Goal: Browse casually

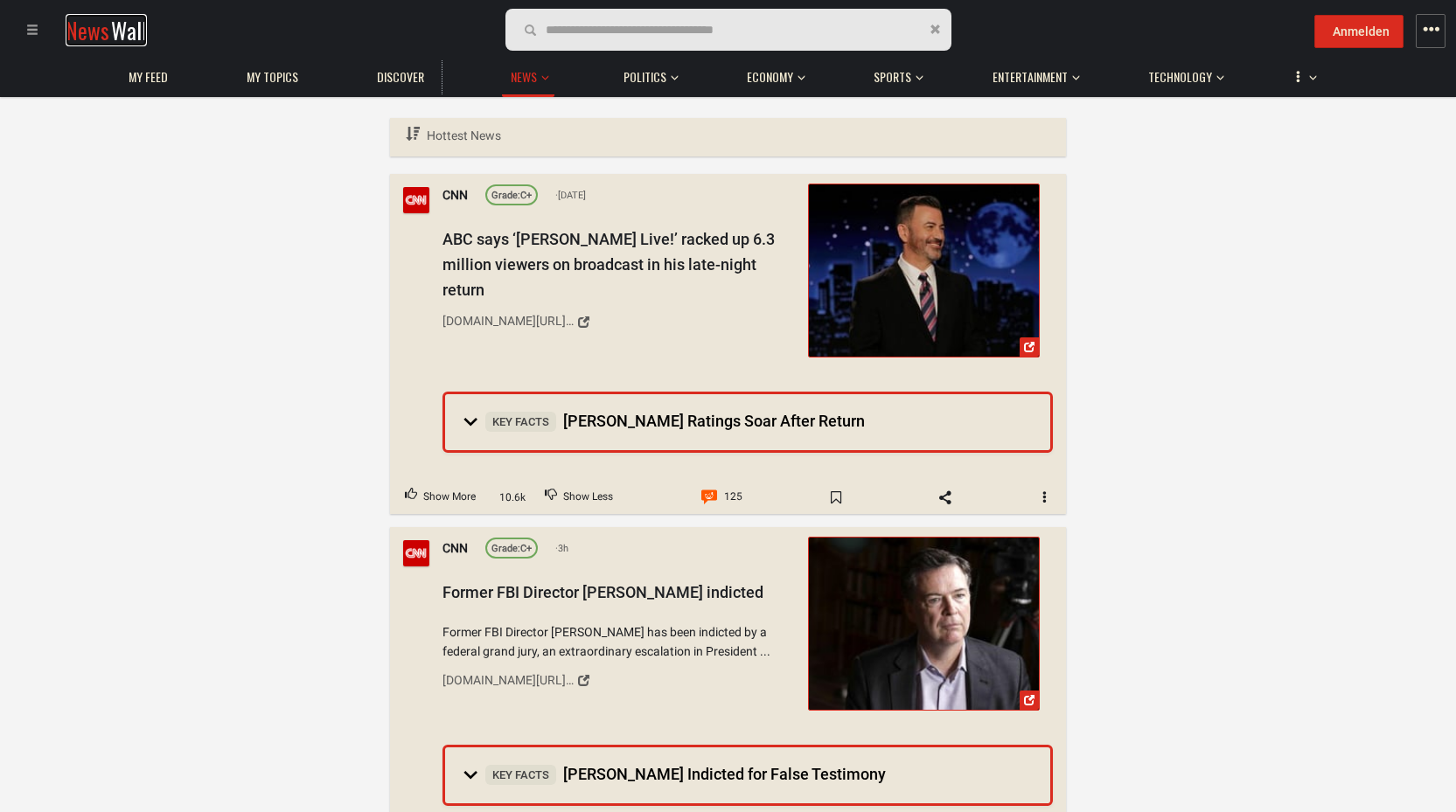
click at [111, 32] on span "Wall" at bounding box center [129, 30] width 36 height 33
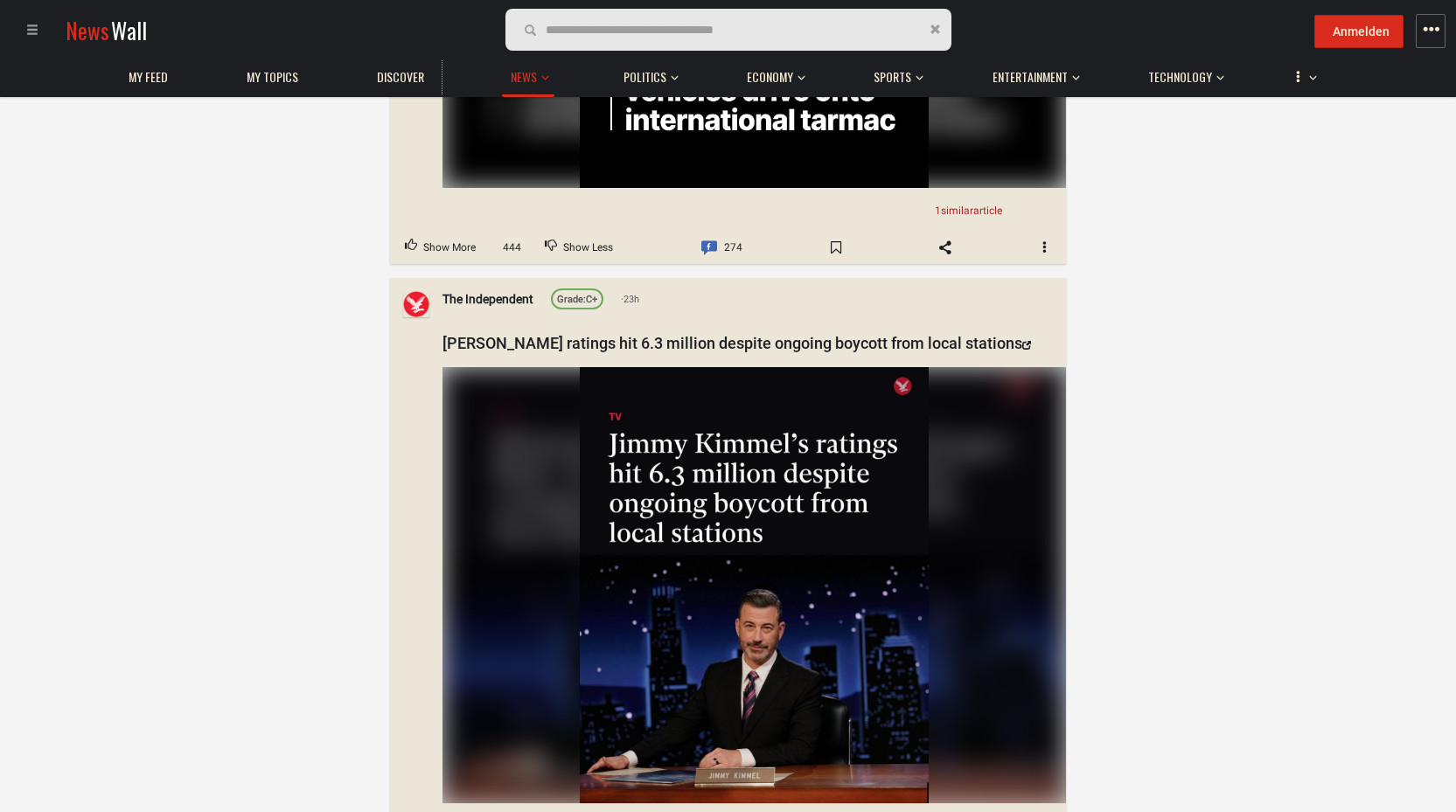
scroll to position [3080, 0]
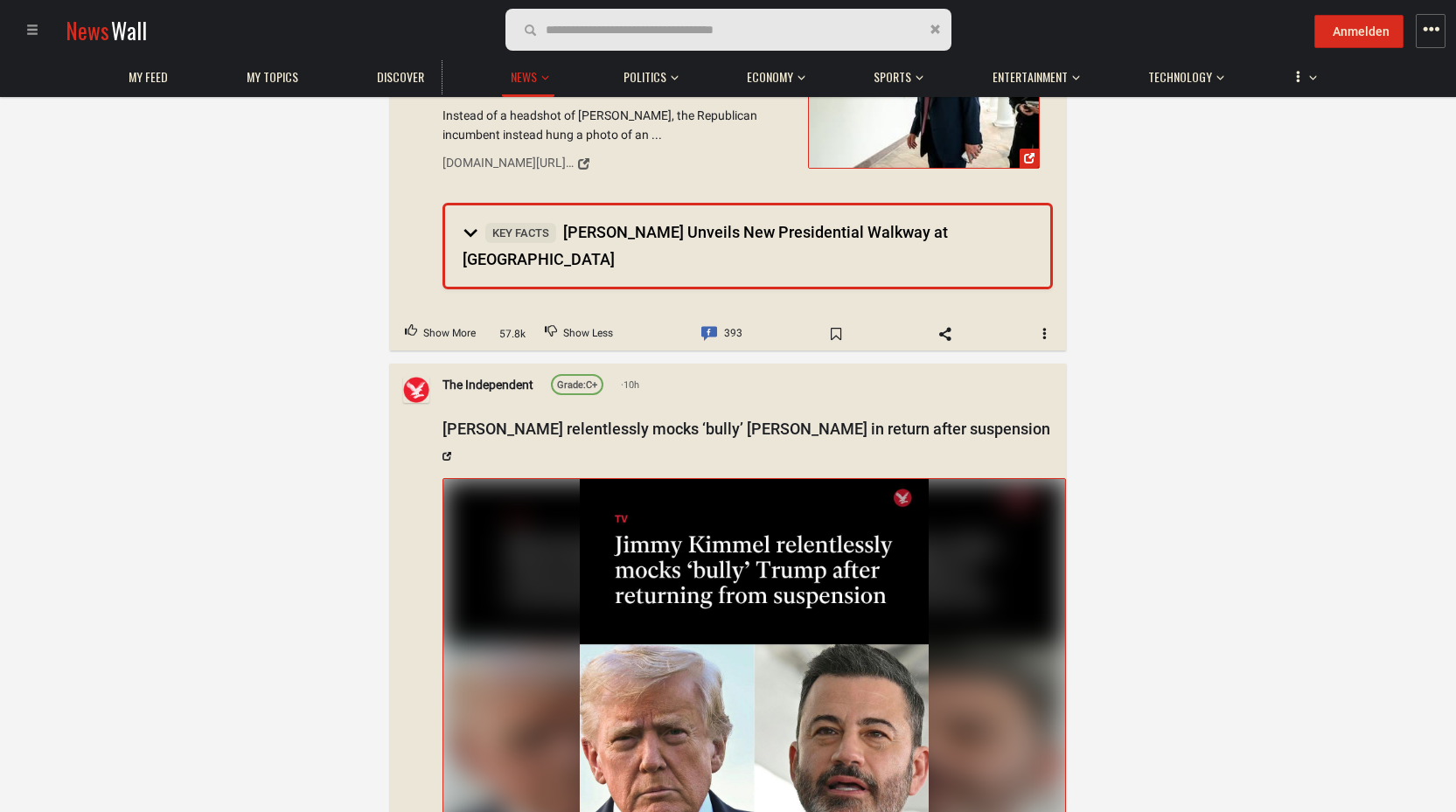
scroll to position [1143, 0]
